Goal: Navigation & Orientation: Find specific page/section

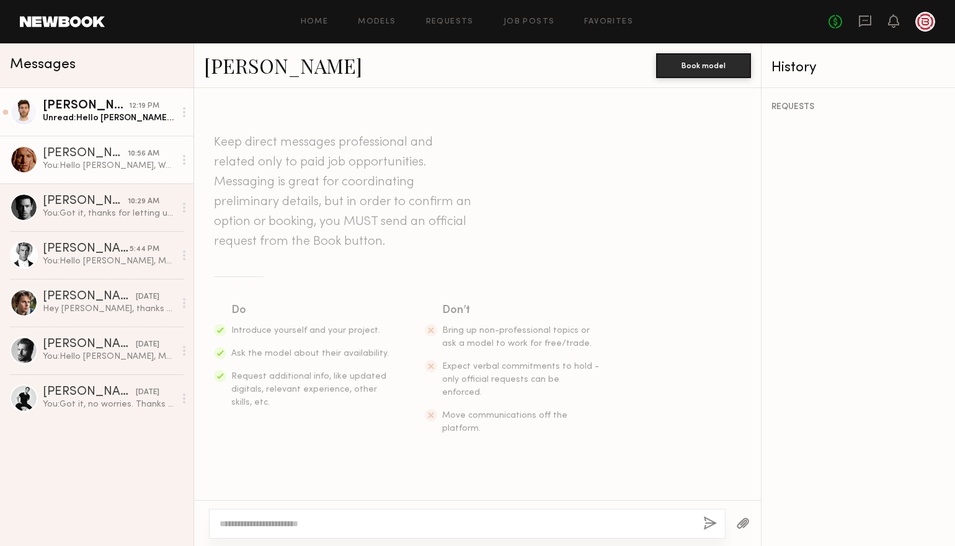
click at [113, 121] on div "Unread: Hello Michelle and thank you for reaching out and considering me! I am …" at bounding box center [109, 118] width 132 height 12
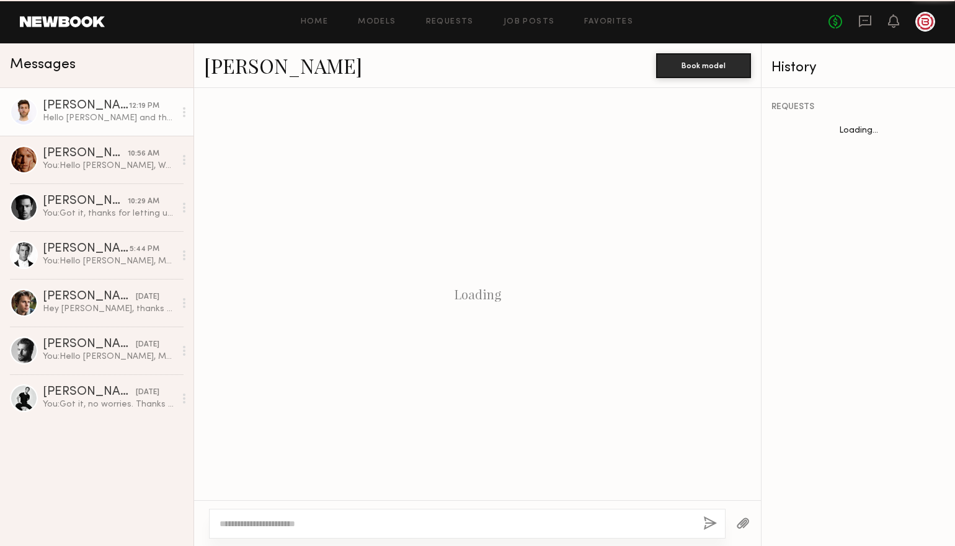
scroll to position [363, 0]
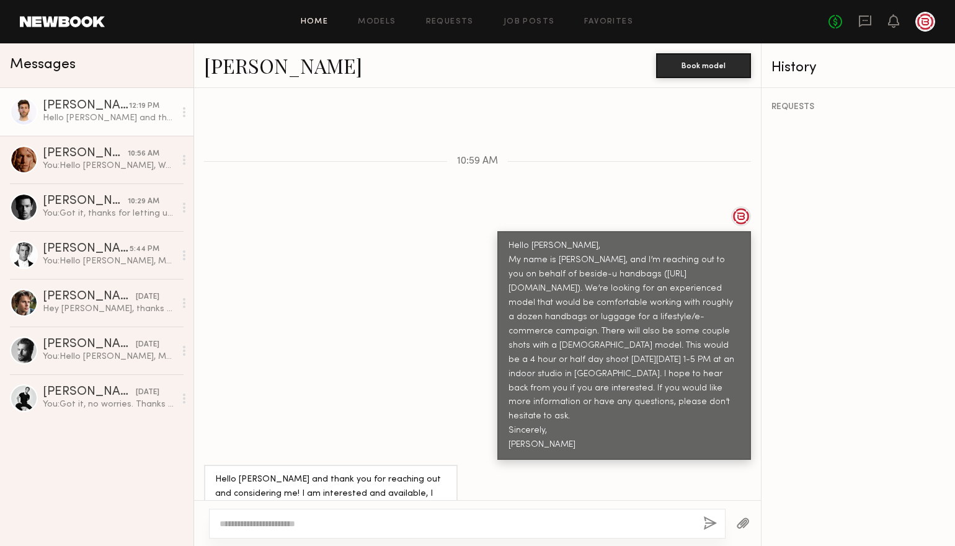
click at [307, 19] on link "Home" at bounding box center [315, 22] width 28 height 8
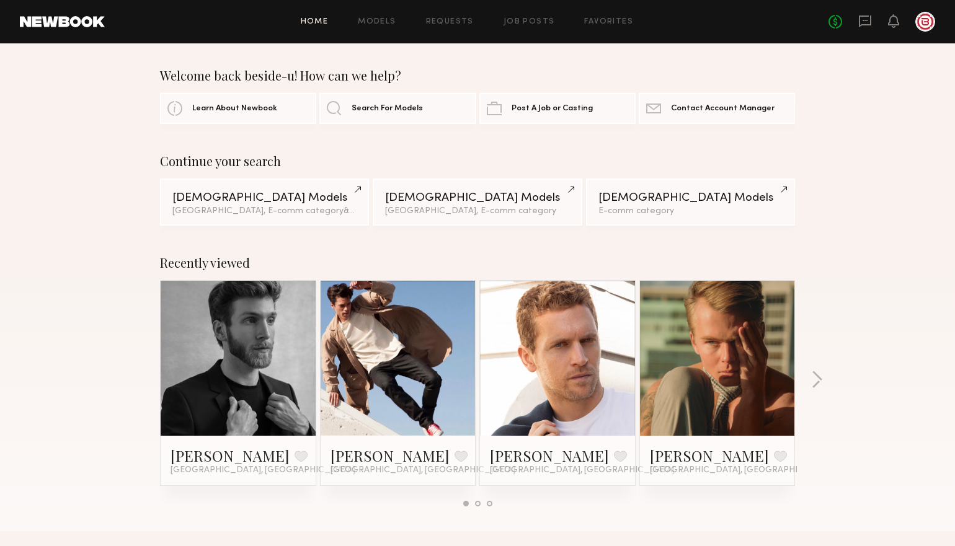
click at [206, 384] on link at bounding box center [238, 358] width 76 height 155
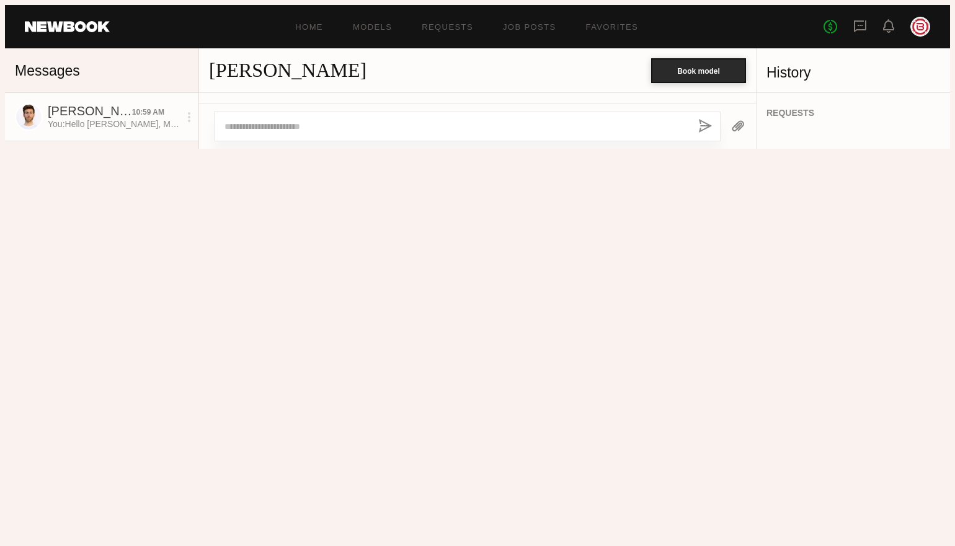
scroll to position [363, 0]
